Goal: Use online tool/utility: Use online tool/utility

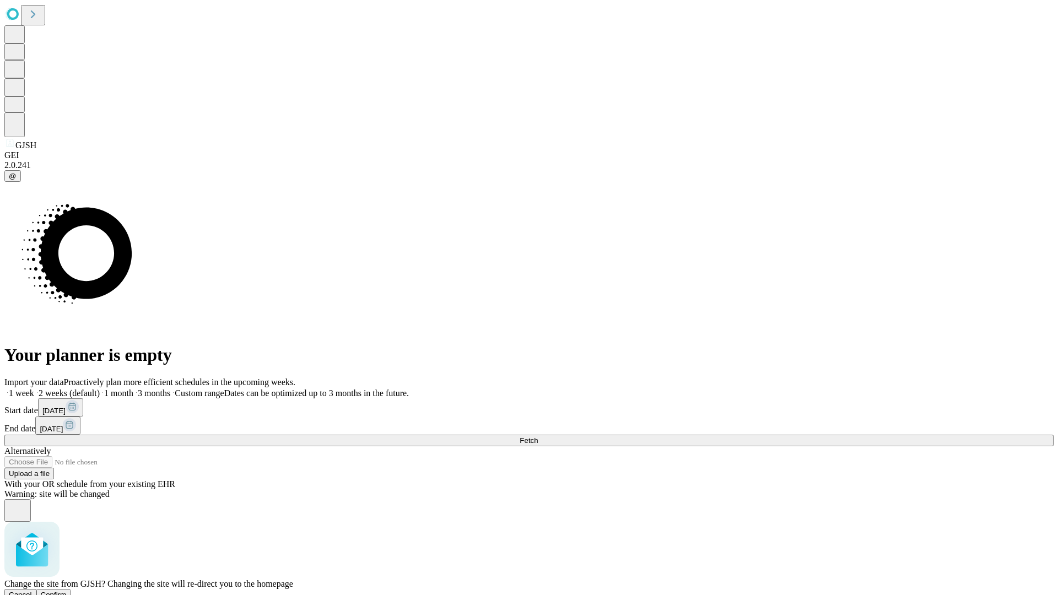
click at [67, 591] on span "Confirm" at bounding box center [54, 595] width 26 height 8
click at [133, 388] on label "1 month" at bounding box center [117, 392] width 34 height 9
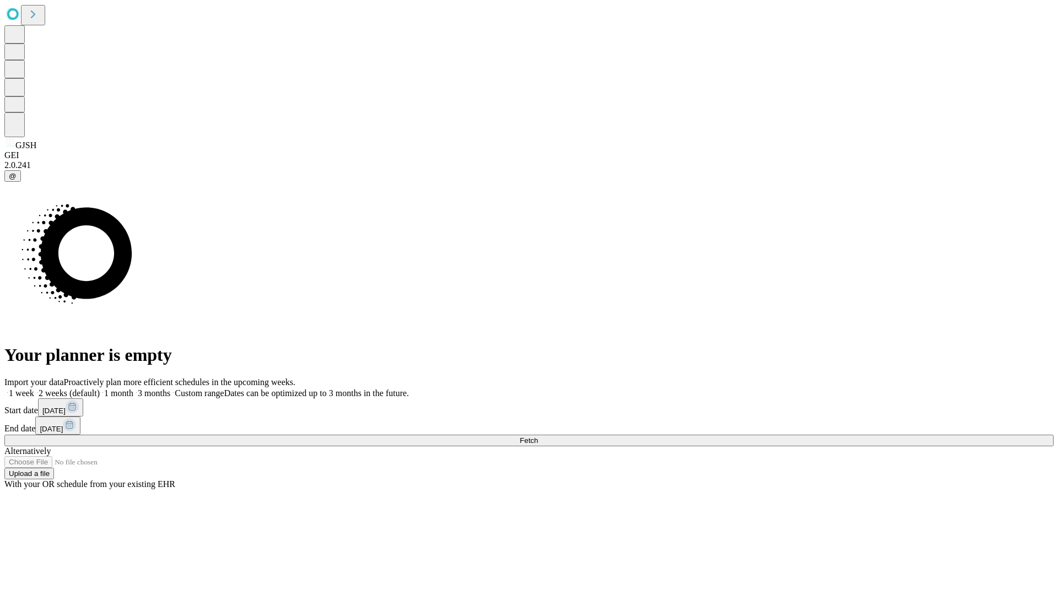
click at [538, 436] on span "Fetch" at bounding box center [529, 440] width 18 height 8
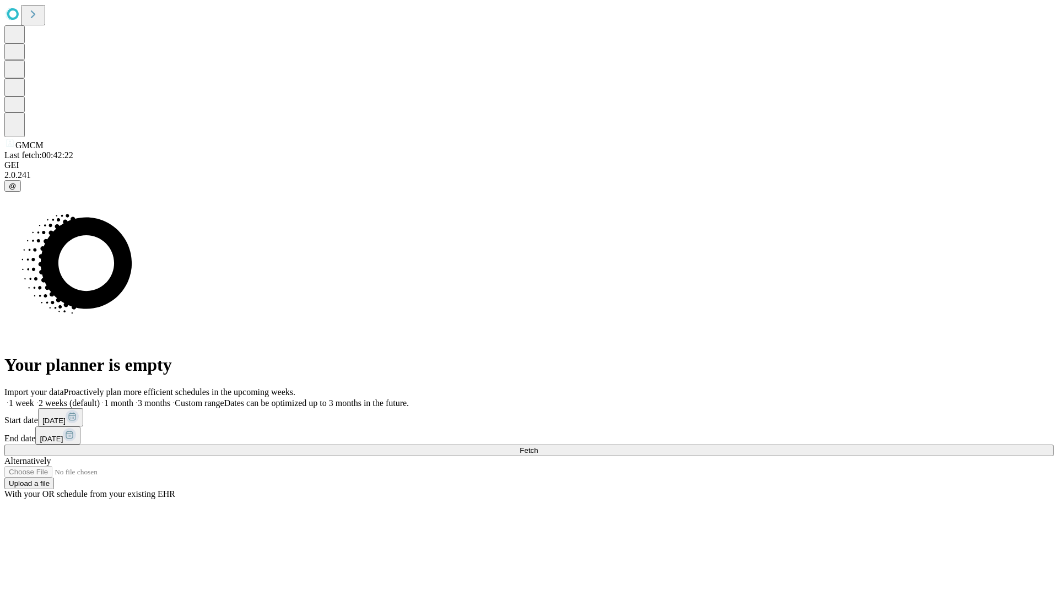
click at [133, 398] on label "1 month" at bounding box center [117, 402] width 34 height 9
click at [538, 446] on span "Fetch" at bounding box center [529, 450] width 18 height 8
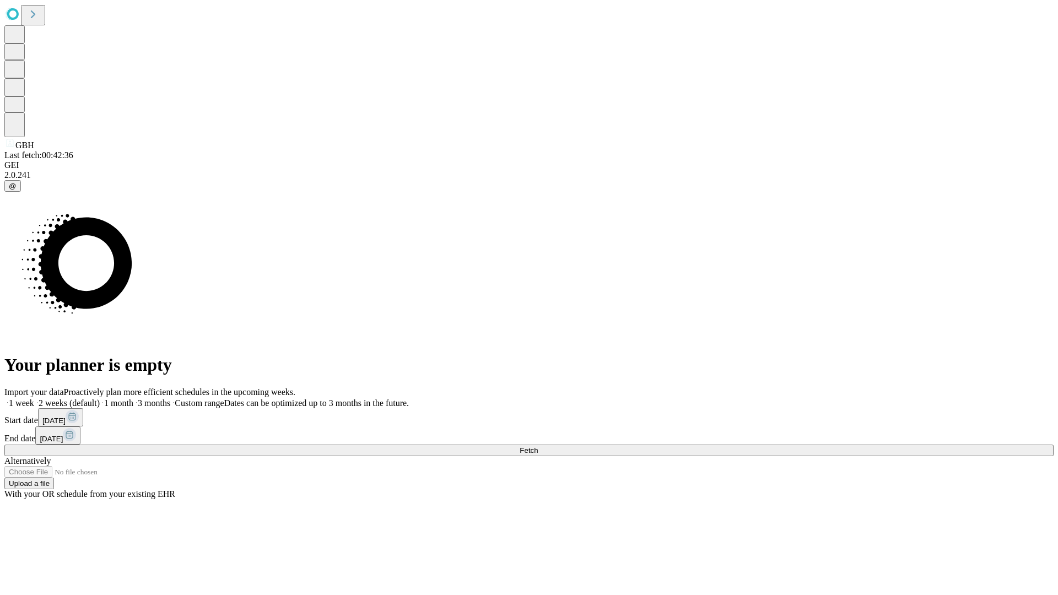
click at [133, 398] on label "1 month" at bounding box center [117, 402] width 34 height 9
click at [538, 446] on span "Fetch" at bounding box center [529, 450] width 18 height 8
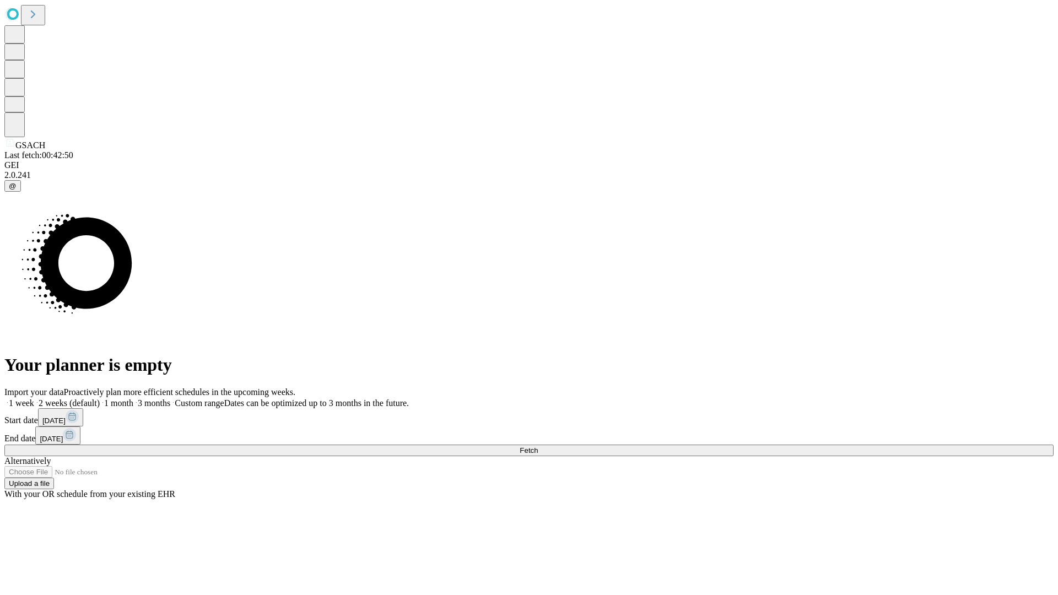
click at [133, 398] on label "1 month" at bounding box center [117, 402] width 34 height 9
click at [538, 446] on span "Fetch" at bounding box center [529, 450] width 18 height 8
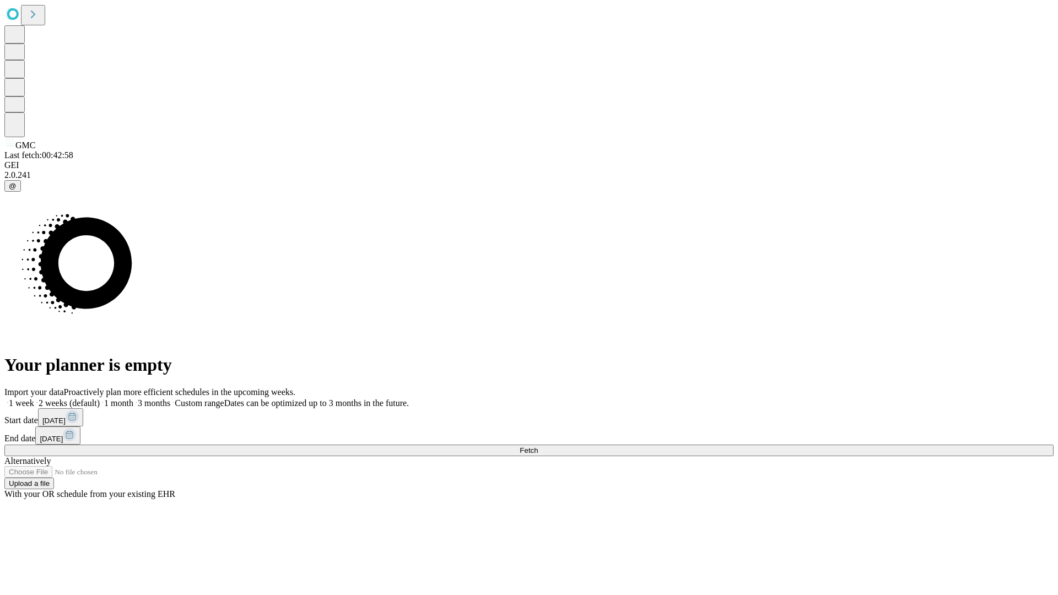
click at [538, 446] on span "Fetch" at bounding box center [529, 450] width 18 height 8
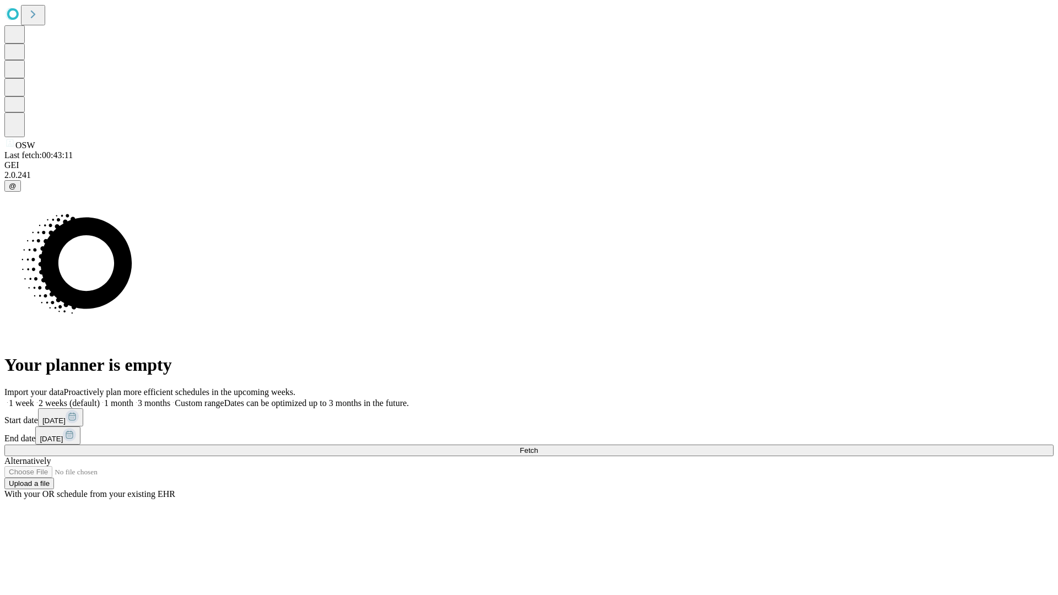
click at [133, 398] on label "1 month" at bounding box center [117, 402] width 34 height 9
click at [538, 446] on span "Fetch" at bounding box center [529, 450] width 18 height 8
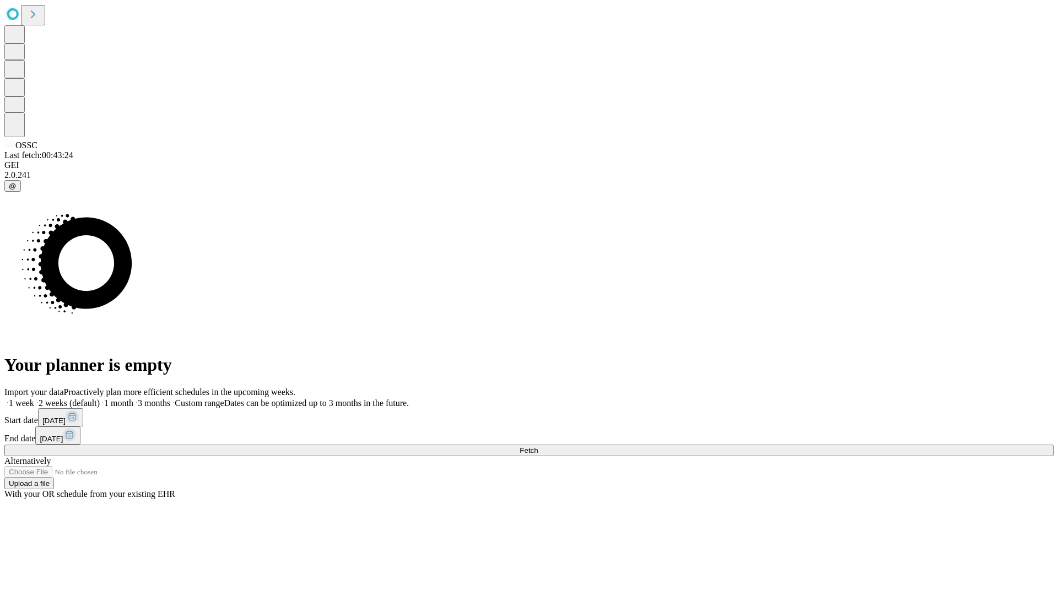
click at [133, 398] on label "1 month" at bounding box center [117, 402] width 34 height 9
click at [538, 446] on span "Fetch" at bounding box center [529, 450] width 18 height 8
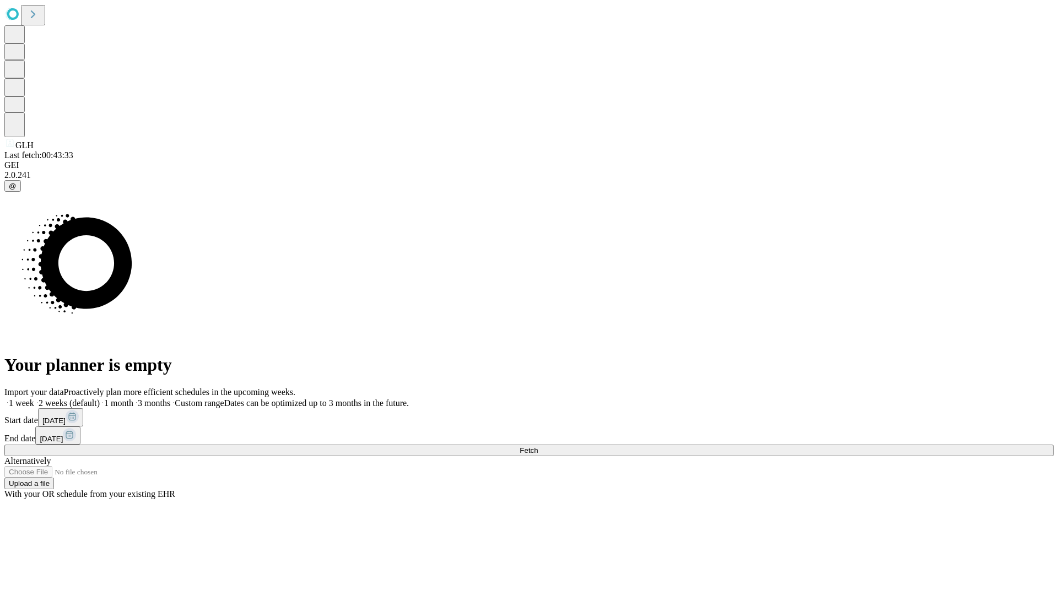
click at [133, 398] on label "1 month" at bounding box center [117, 402] width 34 height 9
click at [538, 446] on span "Fetch" at bounding box center [529, 450] width 18 height 8
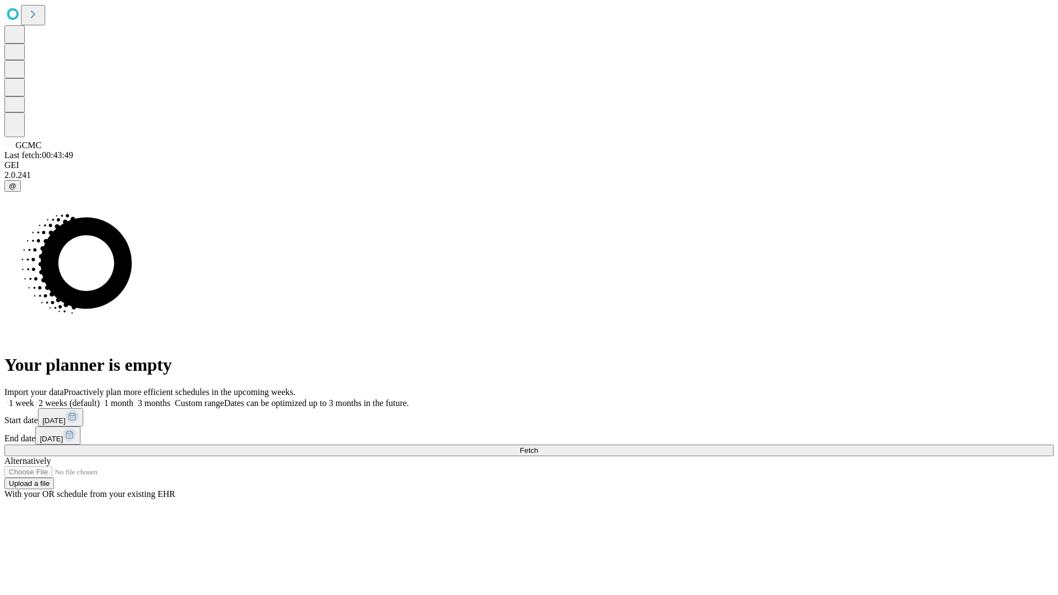
click at [133, 398] on label "1 month" at bounding box center [117, 402] width 34 height 9
click at [538, 446] on span "Fetch" at bounding box center [529, 450] width 18 height 8
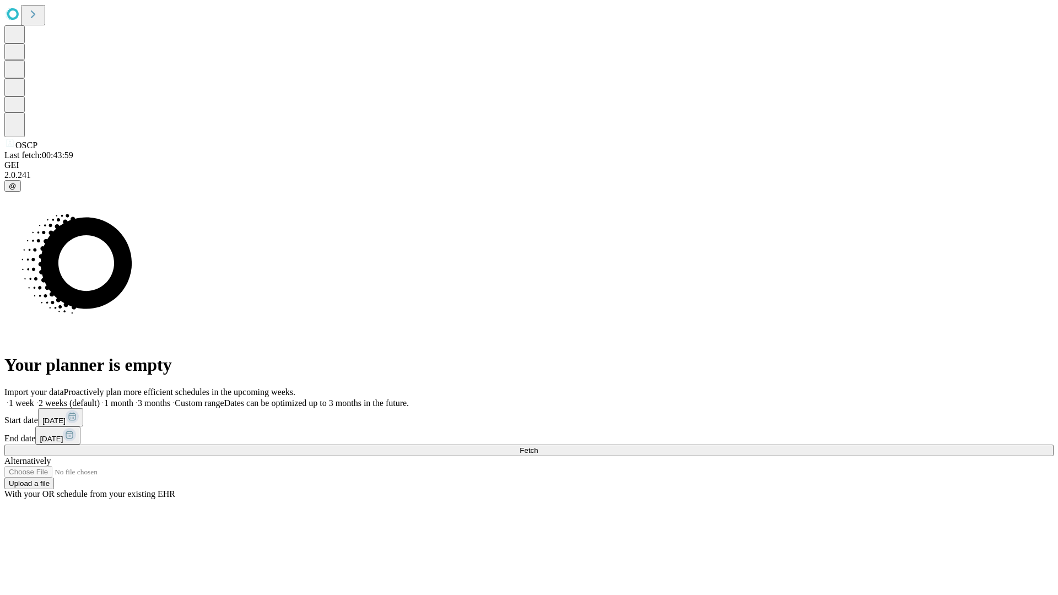
click at [133, 398] on label "1 month" at bounding box center [117, 402] width 34 height 9
click at [538, 446] on span "Fetch" at bounding box center [529, 450] width 18 height 8
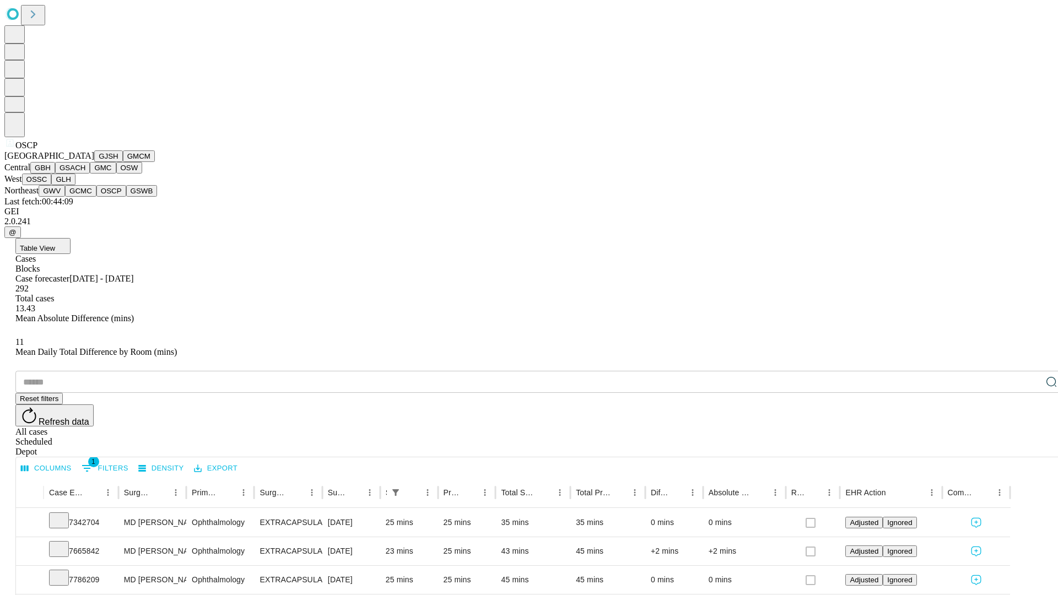
click at [126, 197] on button "GSWB" at bounding box center [141, 191] width 31 height 12
